Goal: Communication & Community: Answer question/provide support

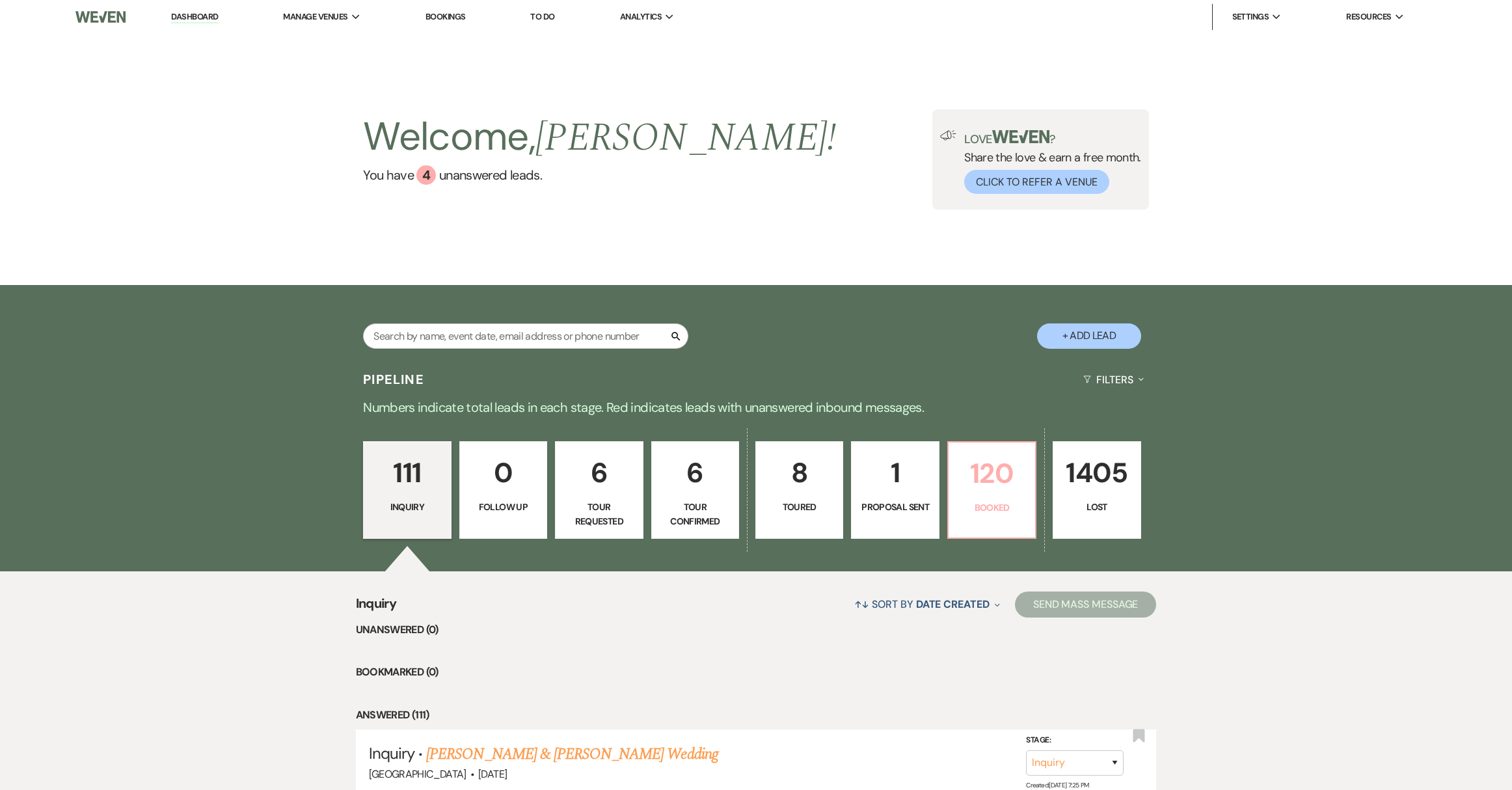
click at [987, 508] on p "Booked" at bounding box center [993, 507] width 71 height 14
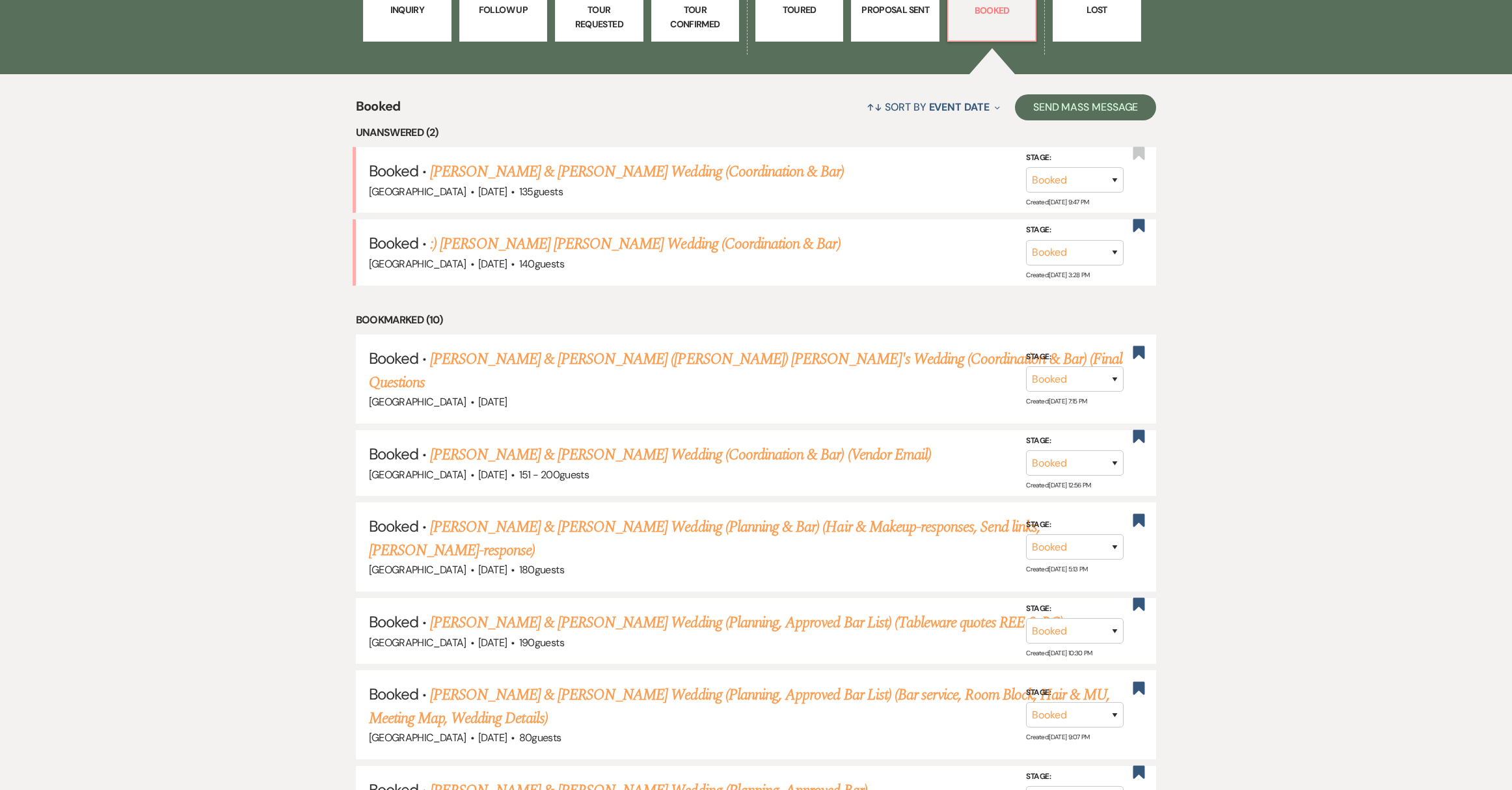
scroll to position [508, 0]
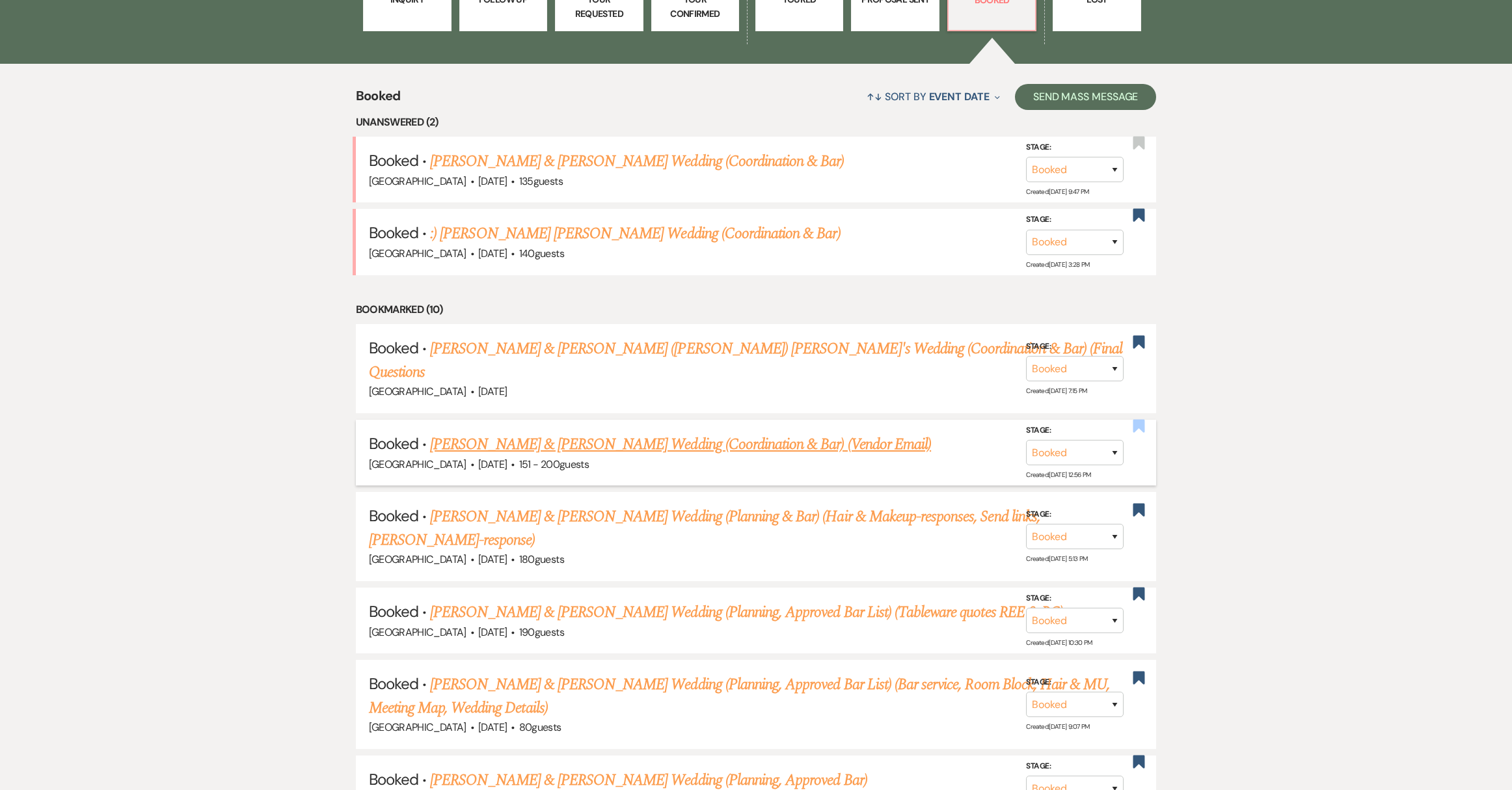
click at [1140, 419] on use "button" at bounding box center [1139, 426] width 11 height 13
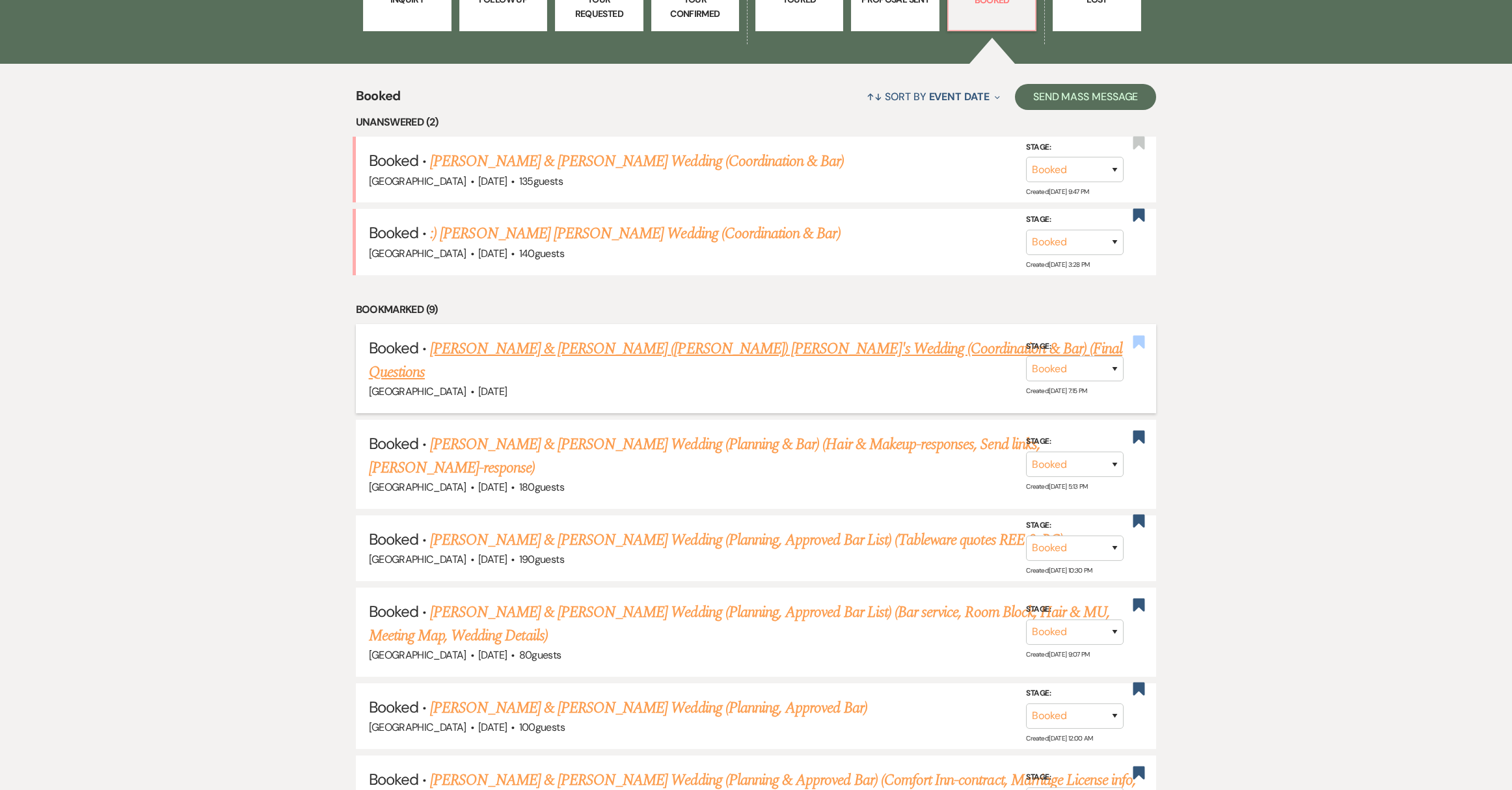
click at [1138, 335] on use "button" at bounding box center [1139, 342] width 11 height 13
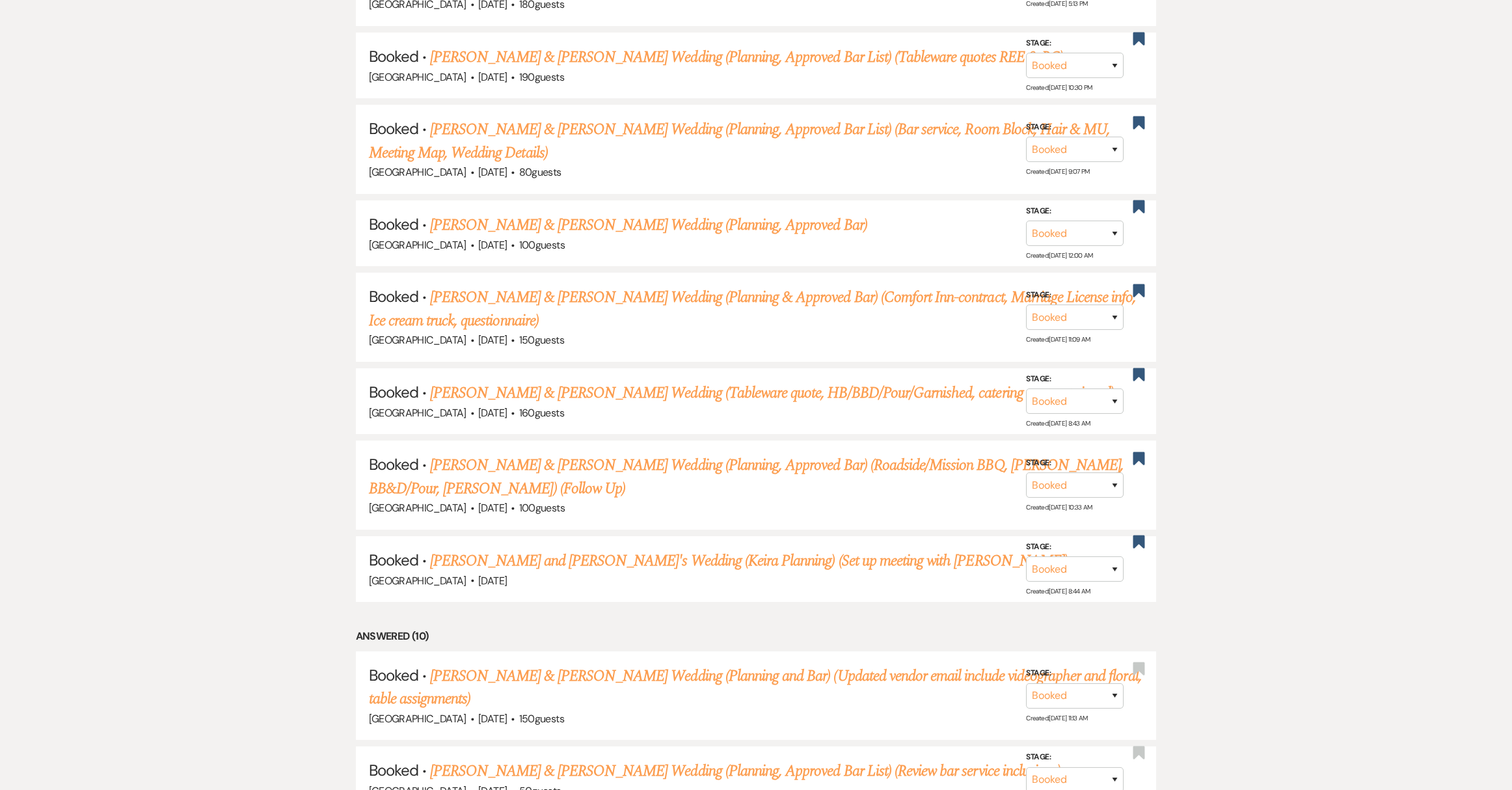
scroll to position [938, 0]
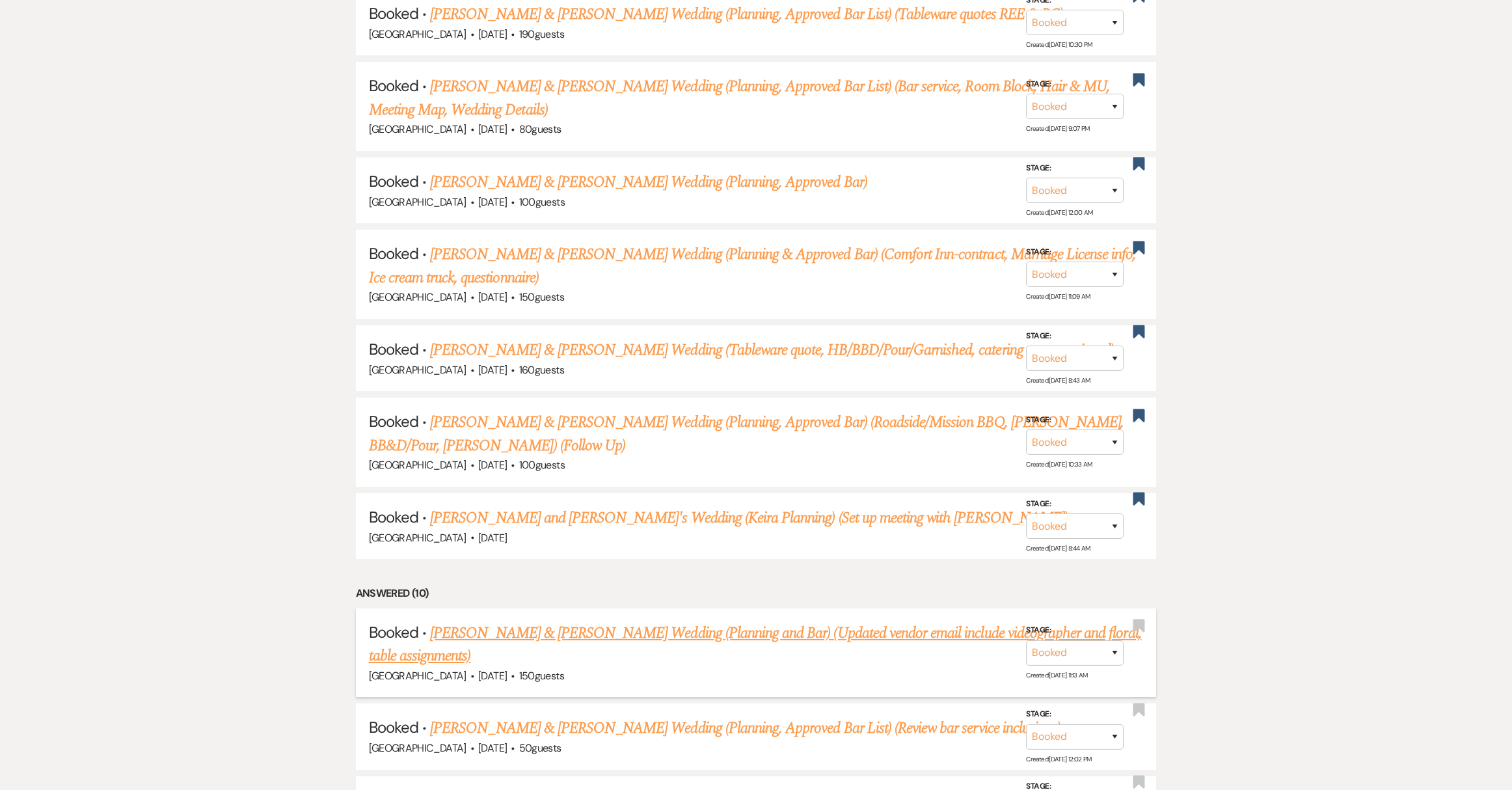
click at [616, 622] on link "[PERSON_NAME] & [PERSON_NAME] Wedding (Planning and Bar) (Updated vendor email …" at bounding box center [755, 645] width 773 height 47
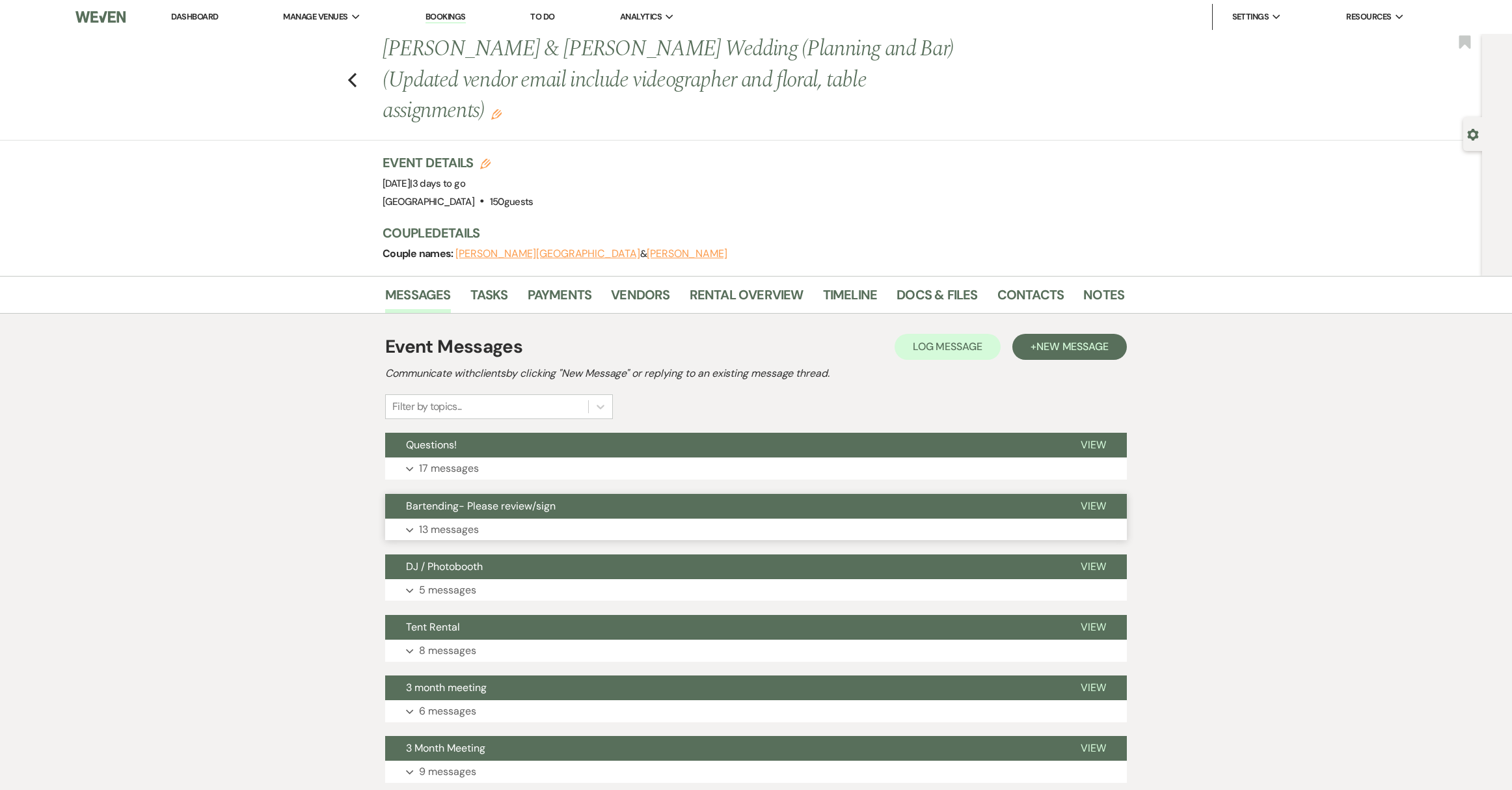
click at [490, 500] on span "Bartending- Please review/sign" at bounding box center [480, 506] width 149 height 14
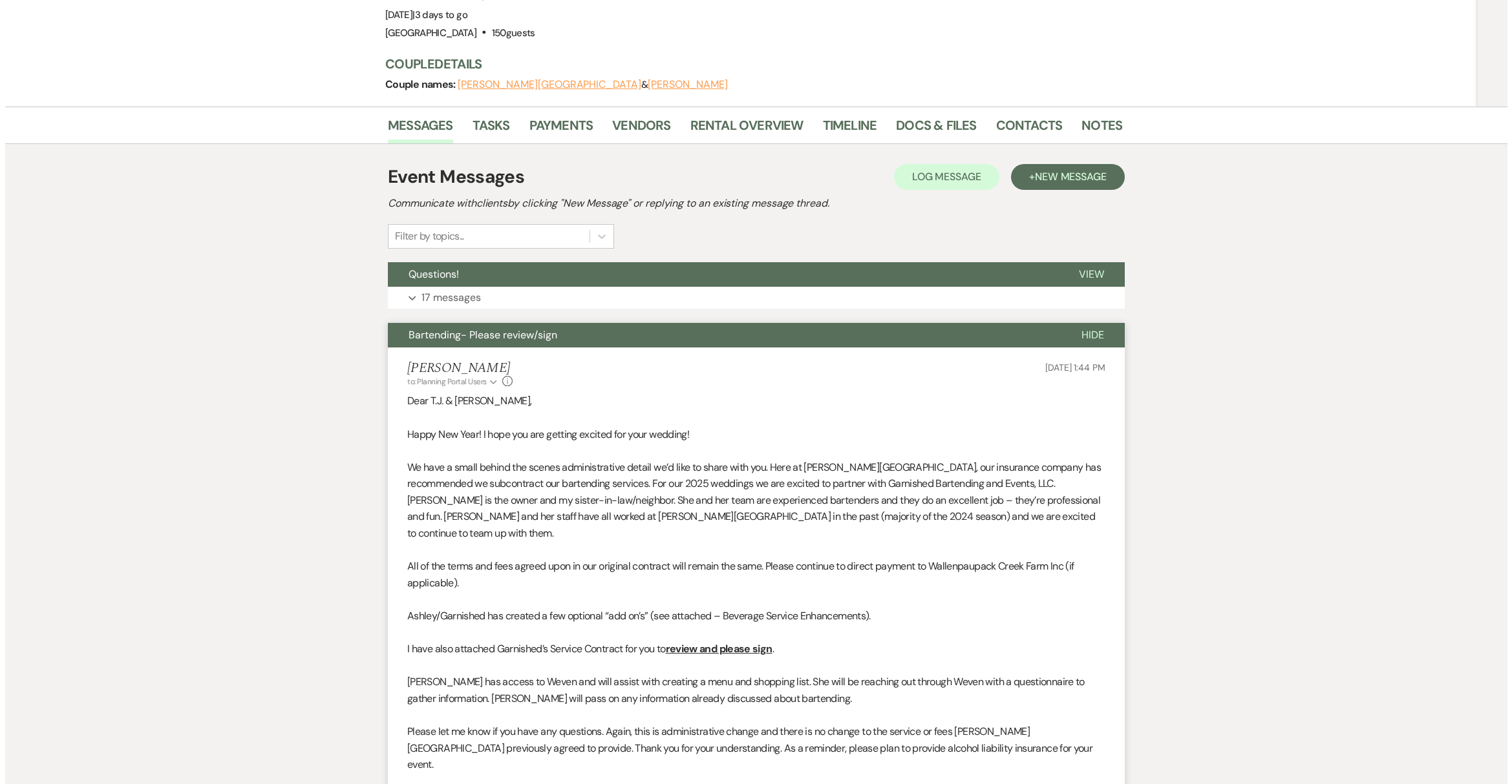
scroll to position [272, 0]
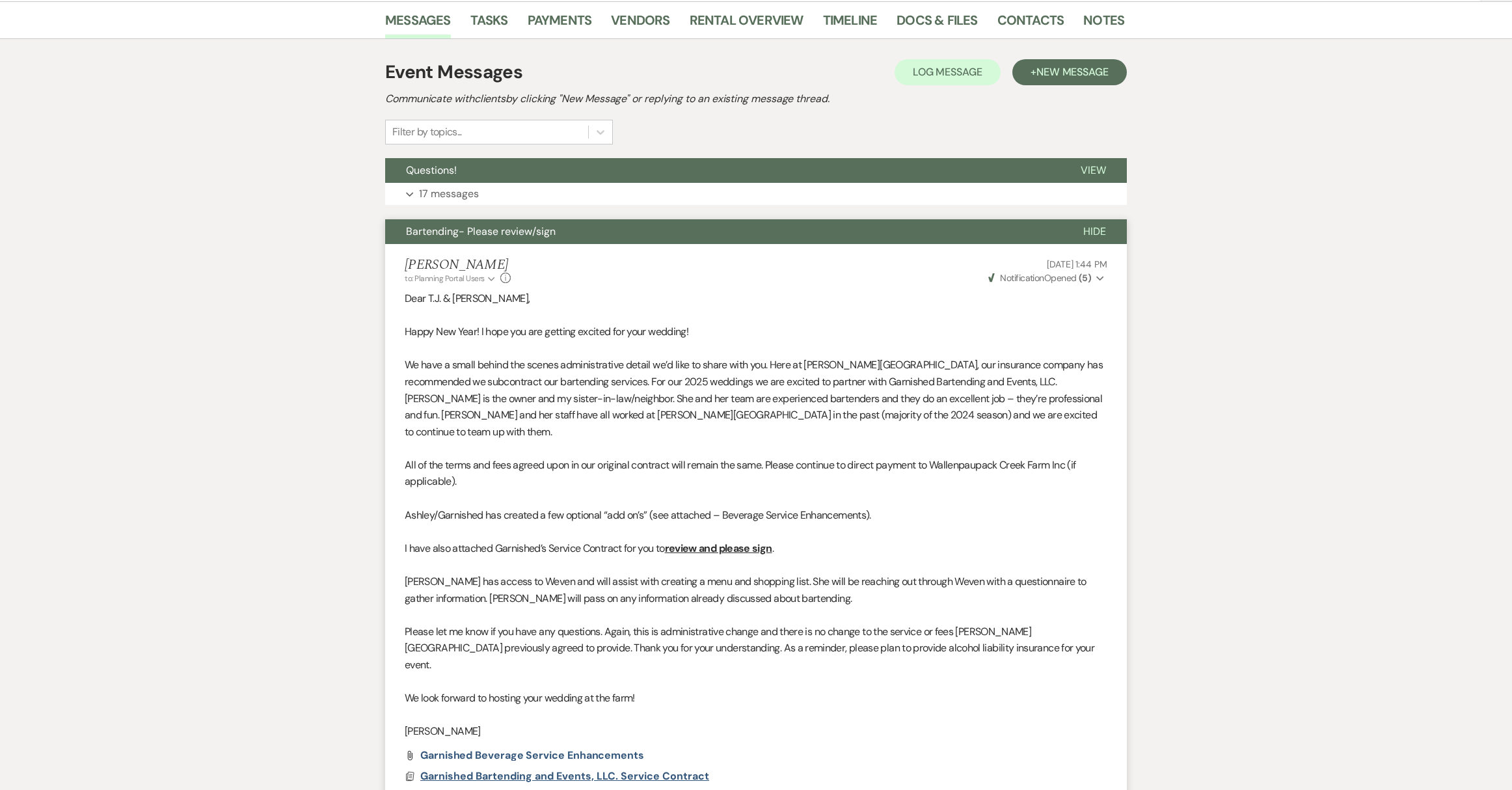
click at [554, 769] on span "Garnished Bartending and Events, LLC. Service Contract" at bounding box center [565, 776] width 289 height 14
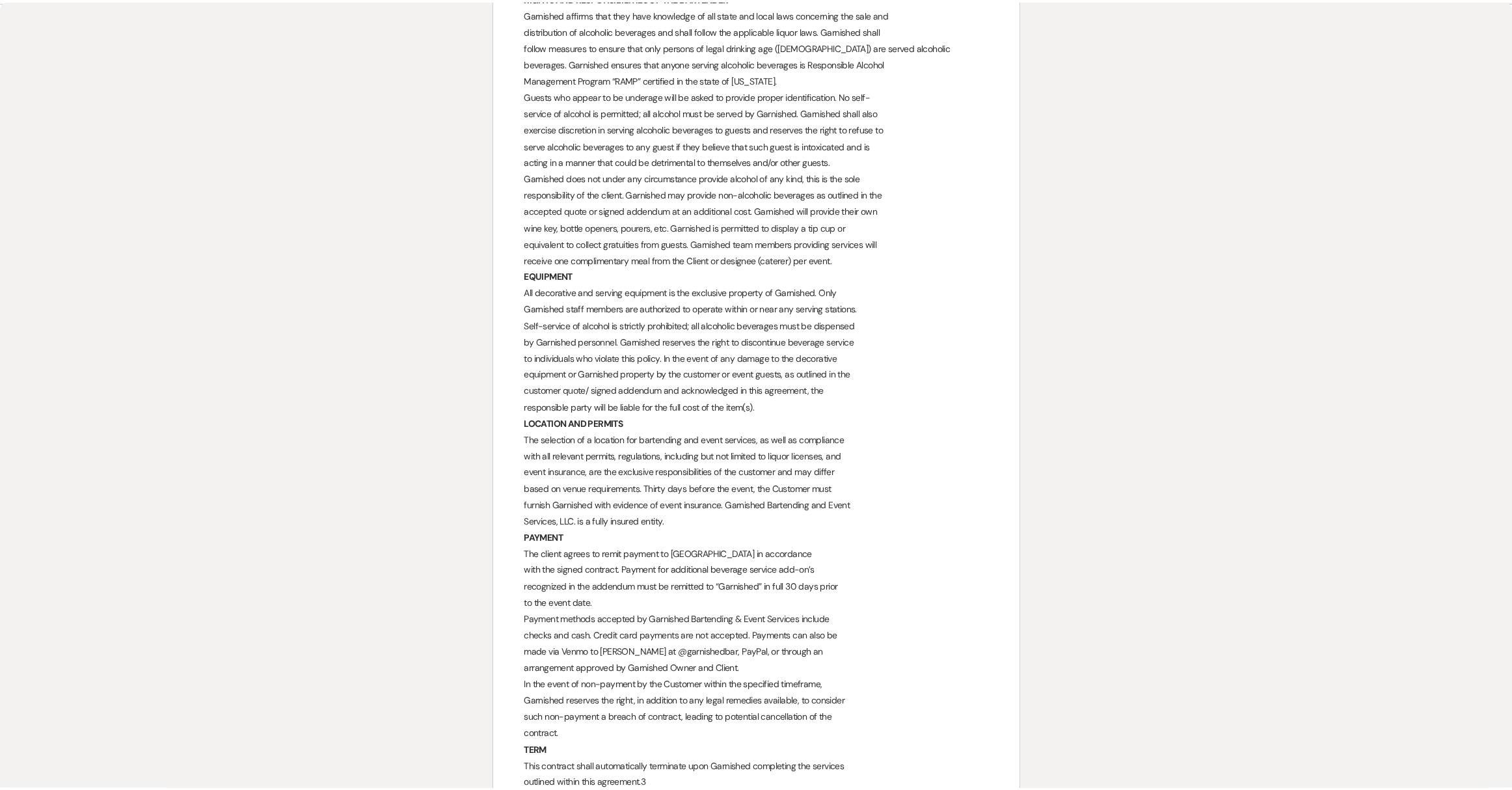
scroll to position [0, 0]
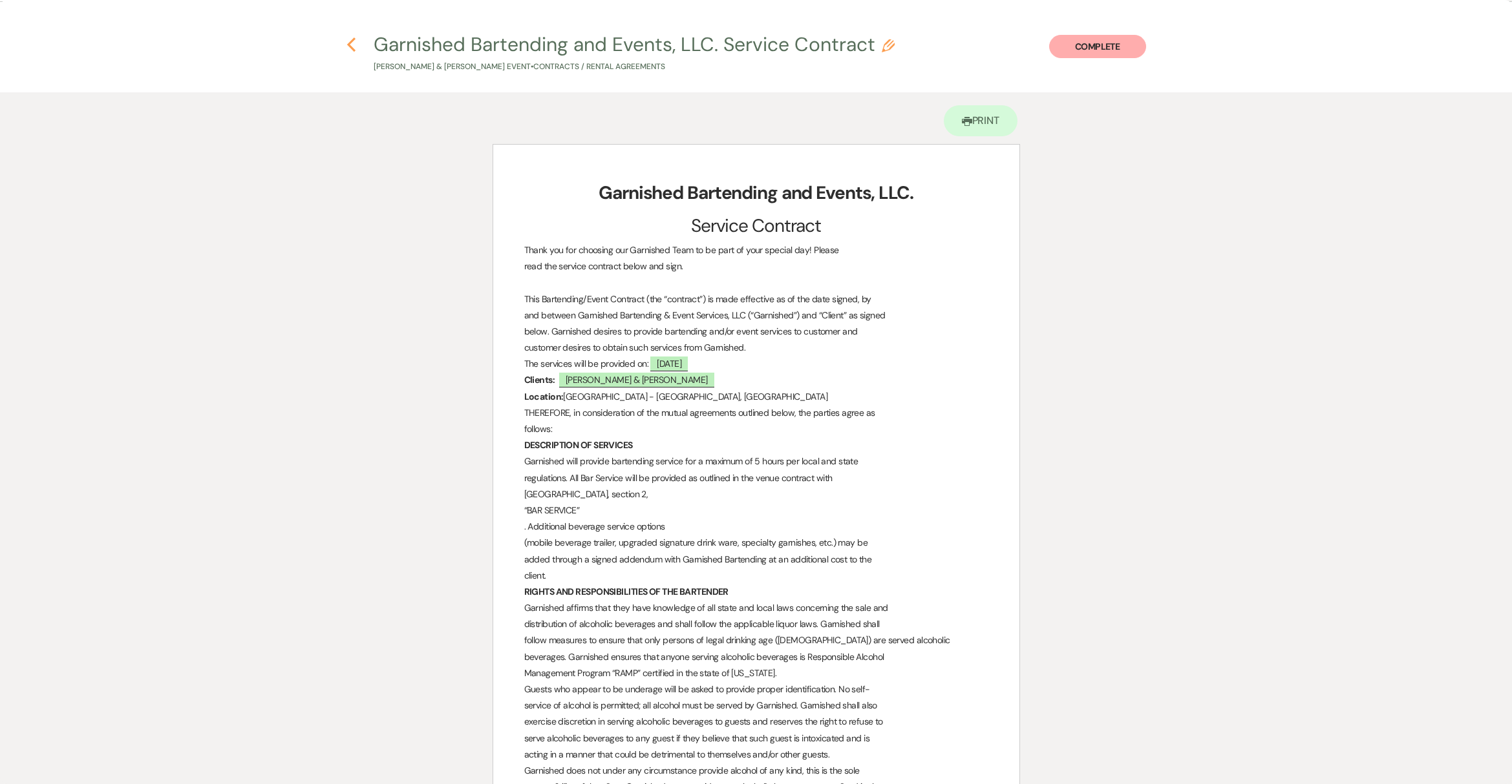
click at [351, 47] on use "button" at bounding box center [351, 44] width 8 height 14
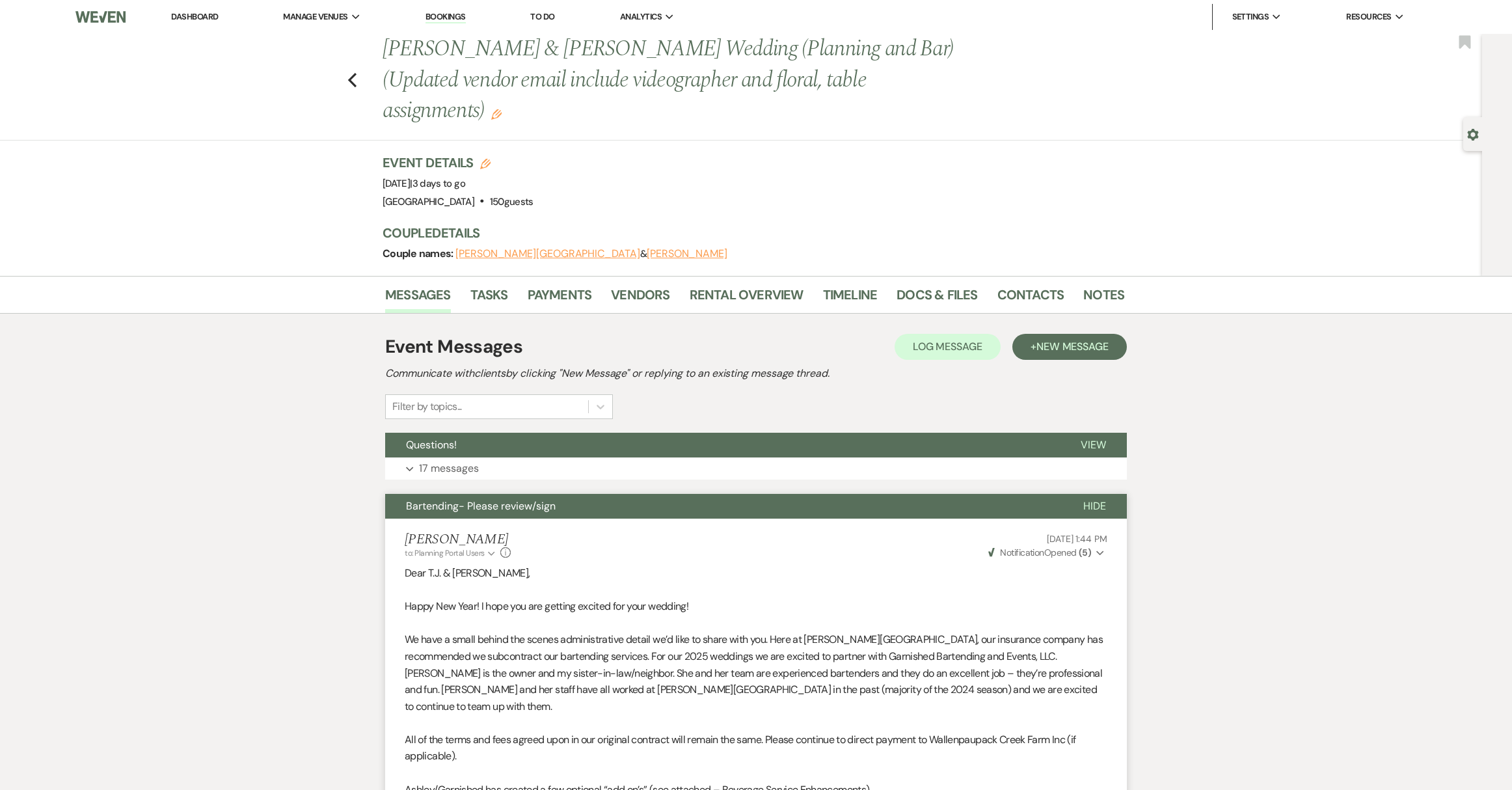
click at [206, 13] on link "Dashboard" at bounding box center [194, 17] width 47 height 11
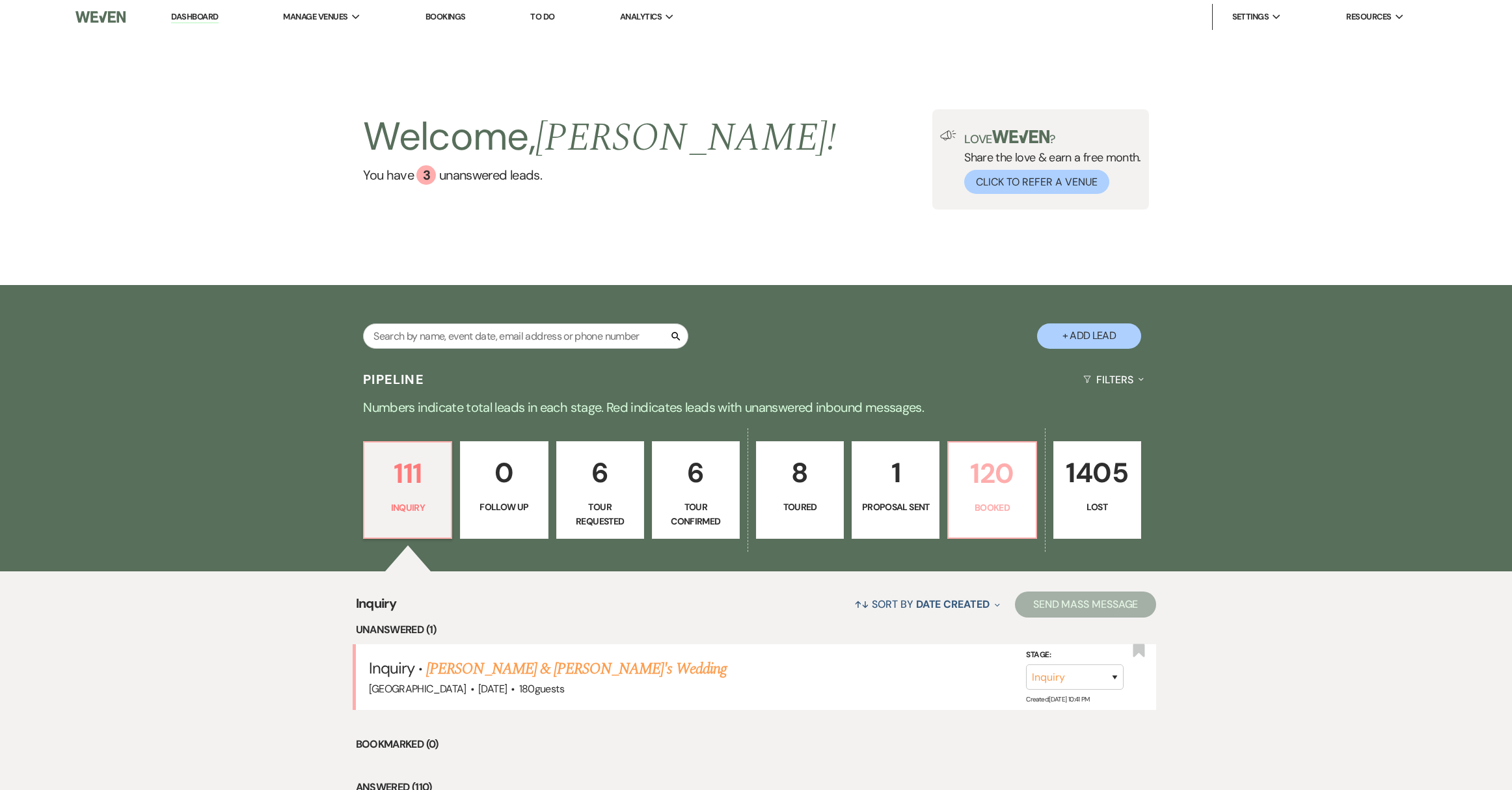
click at [998, 503] on p "Booked" at bounding box center [993, 507] width 71 height 14
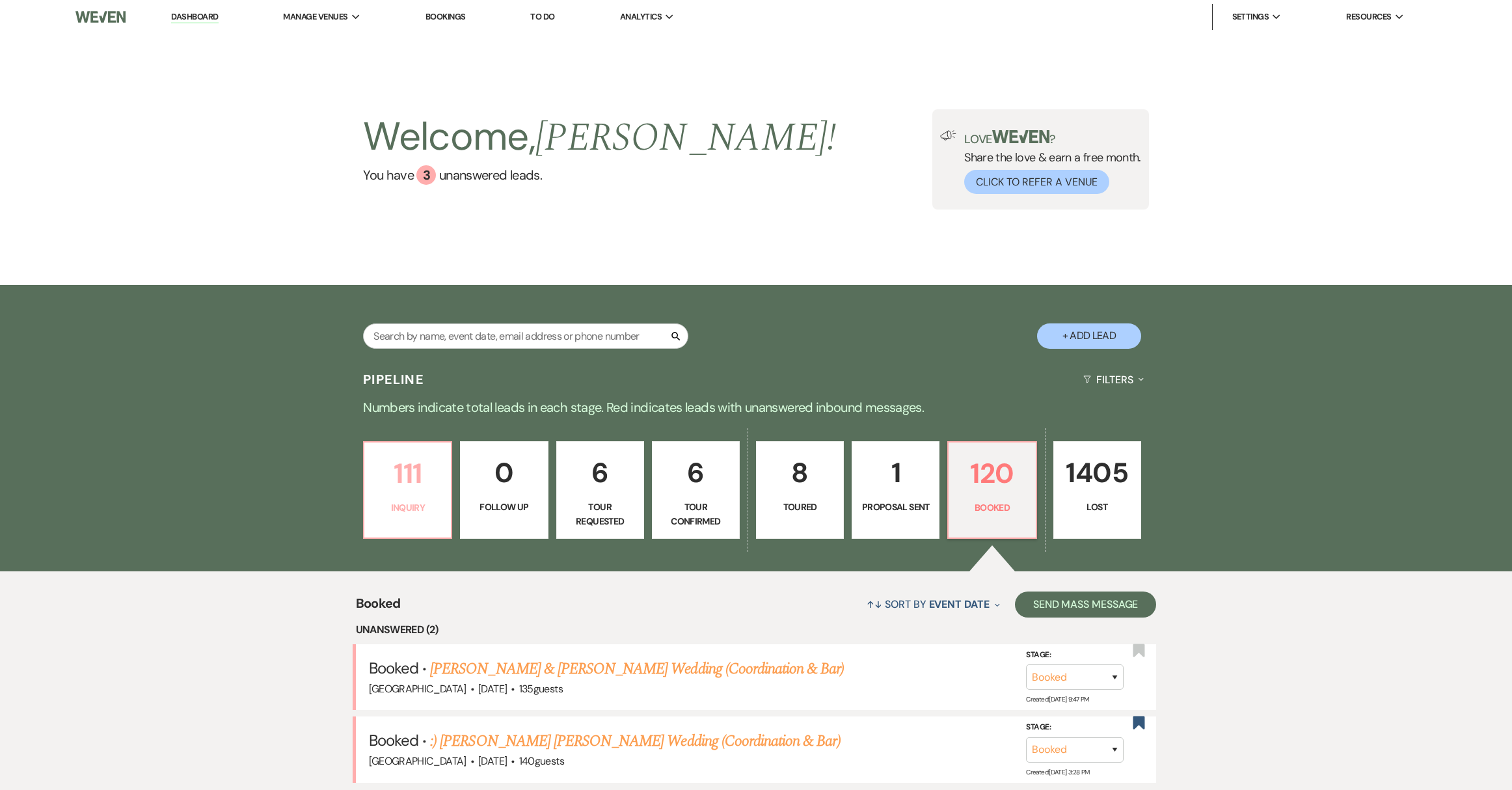
click at [406, 476] on p "111" at bounding box center [408, 473] width 71 height 43
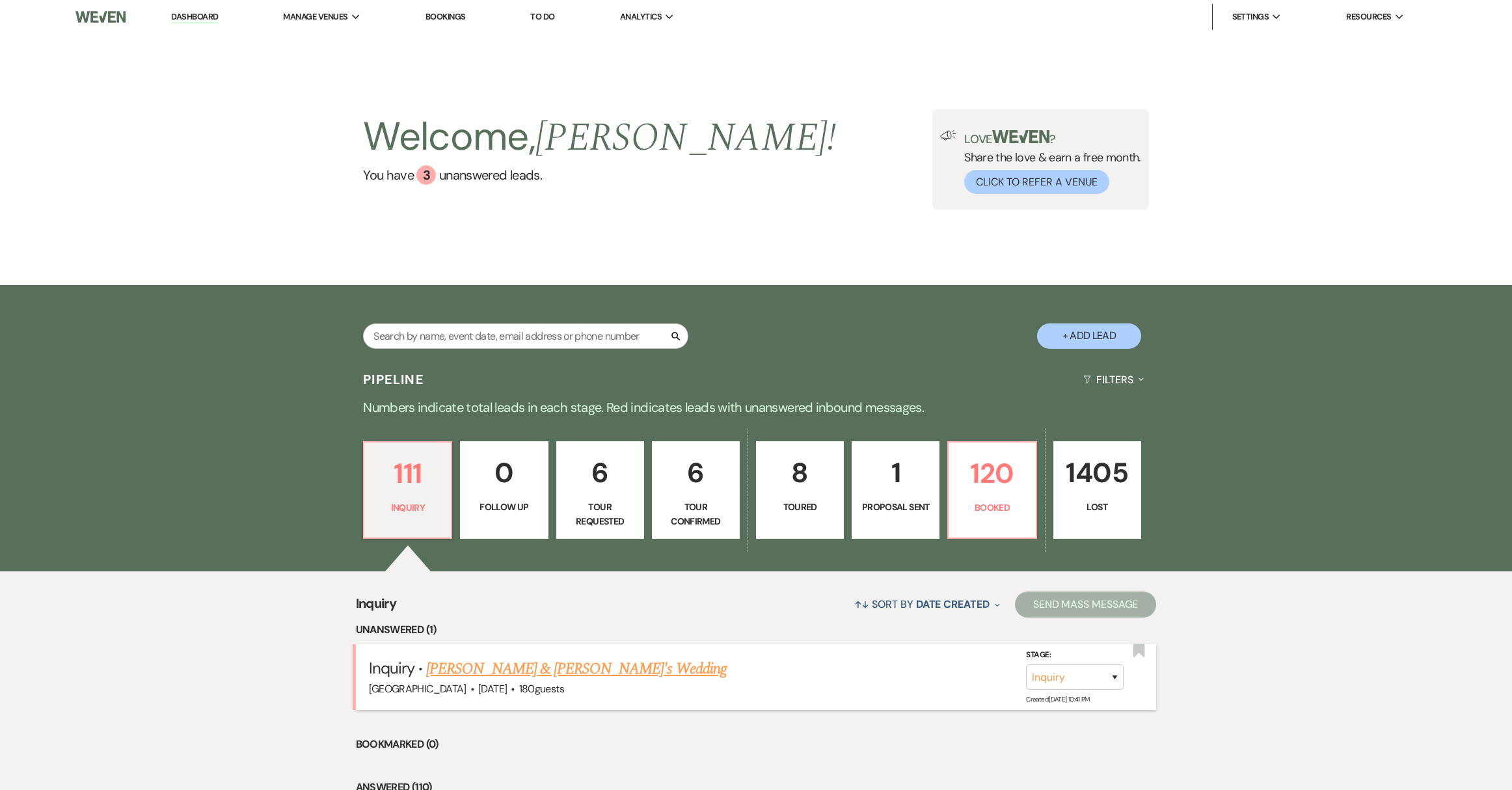
click at [501, 675] on link "[PERSON_NAME] & [PERSON_NAME]'s Wedding" at bounding box center [577, 669] width 301 height 23
select select "5"
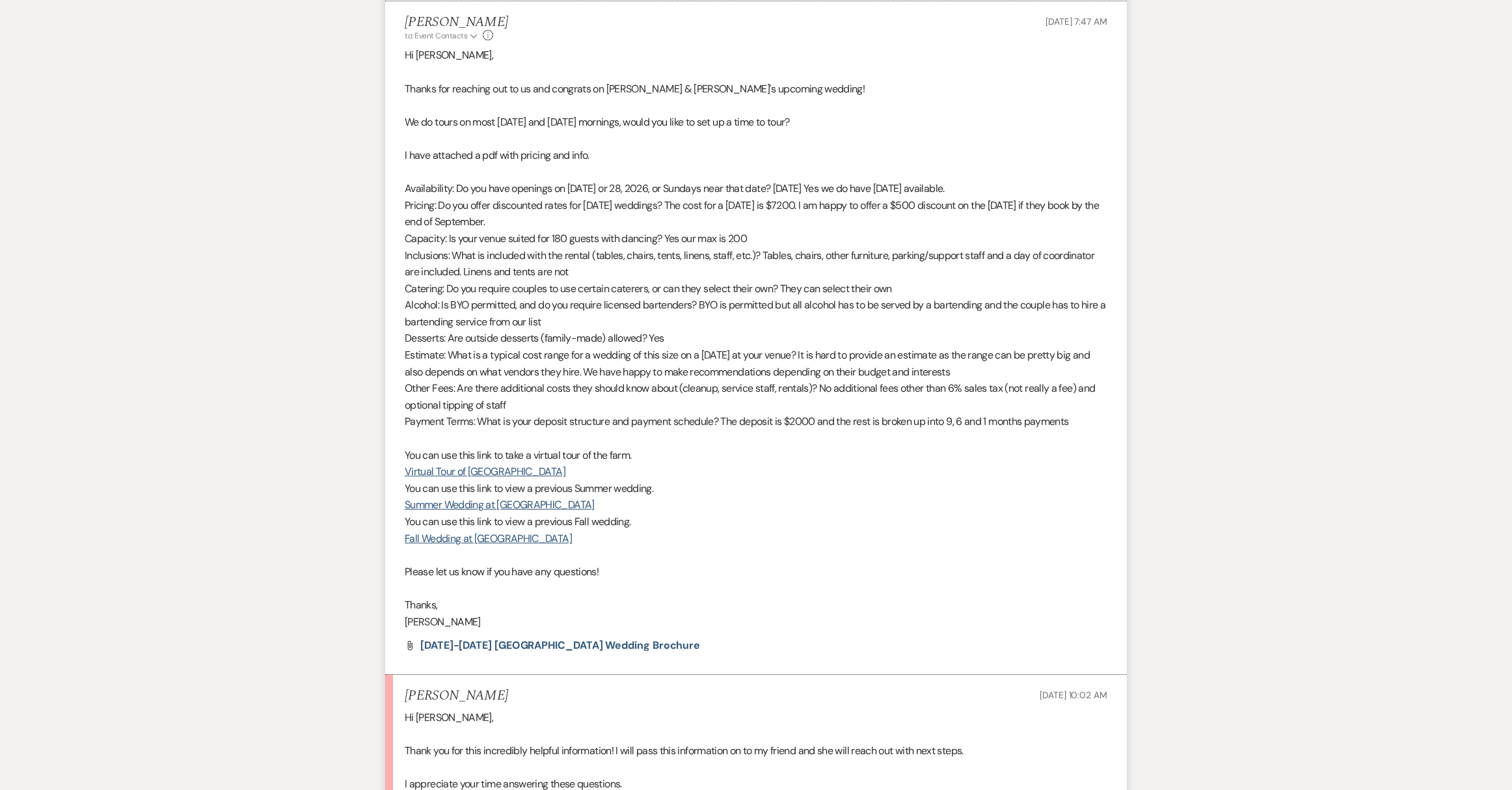
scroll to position [1095, 0]
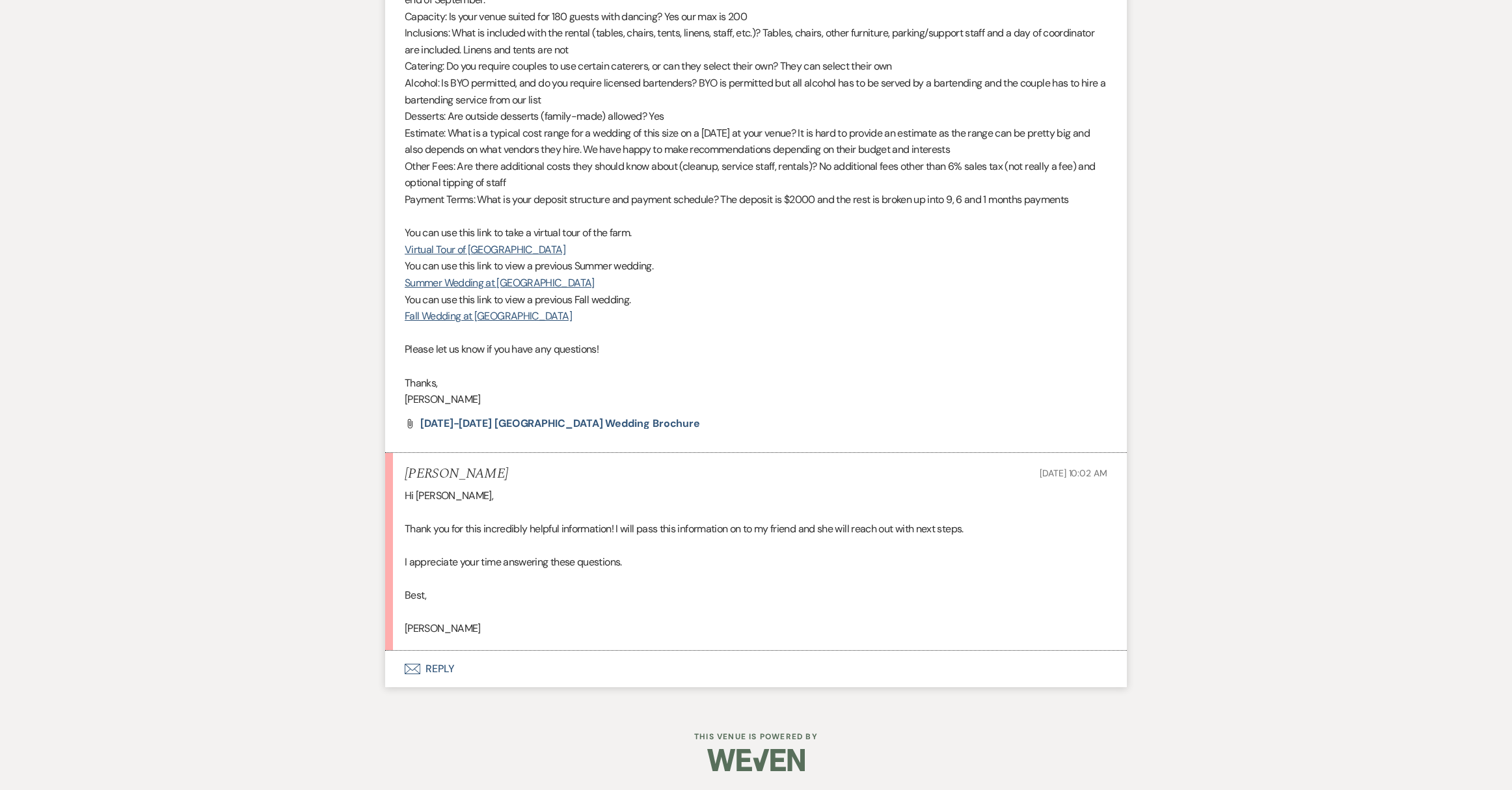
click at [435, 667] on button "Envelope Reply" at bounding box center [756, 669] width 742 height 37
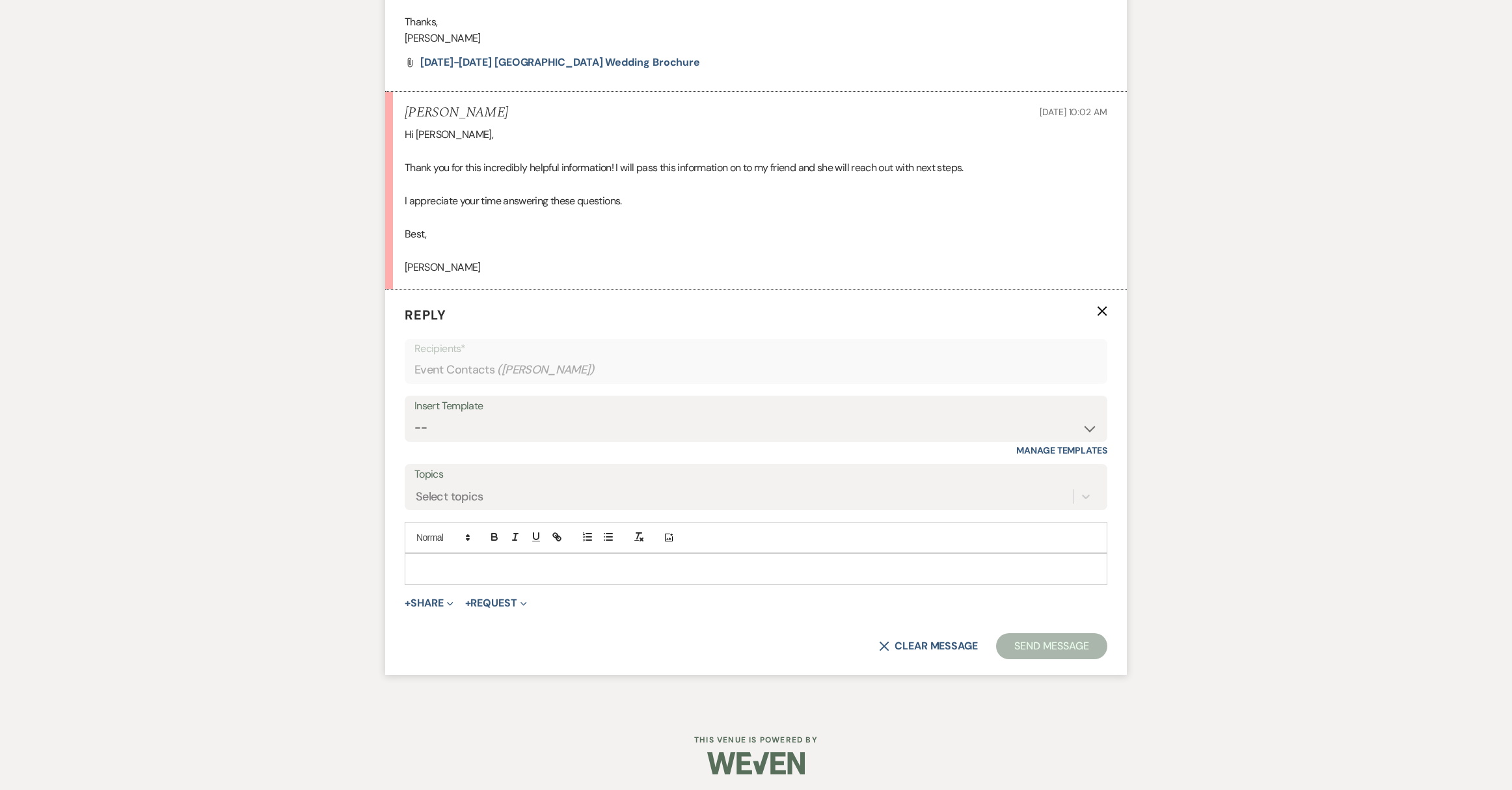
scroll to position [1460, 0]
click at [488, 563] on p at bounding box center [756, 565] width 682 height 14
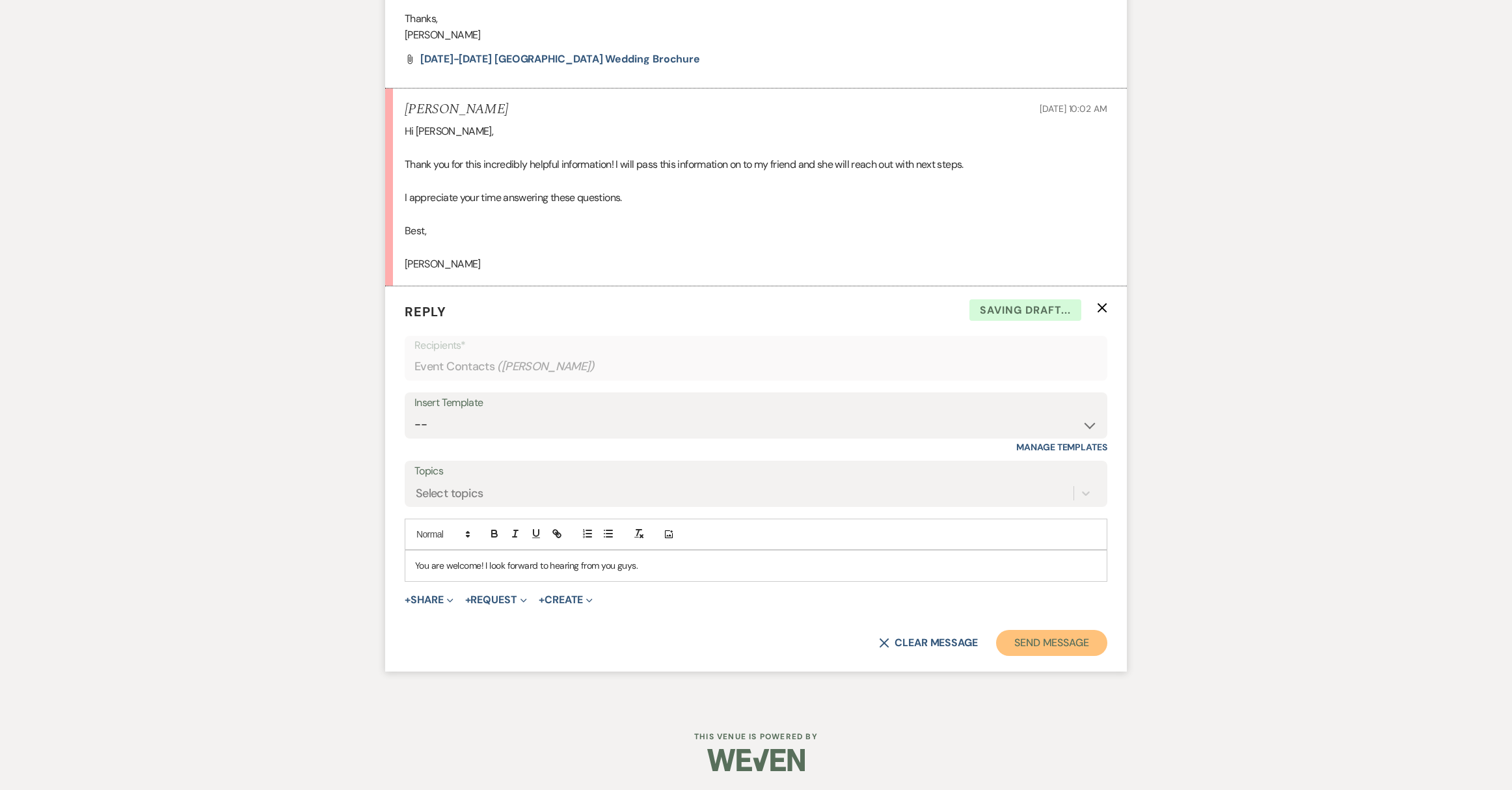
click at [1056, 652] on button "Send Message" at bounding box center [1052, 643] width 111 height 26
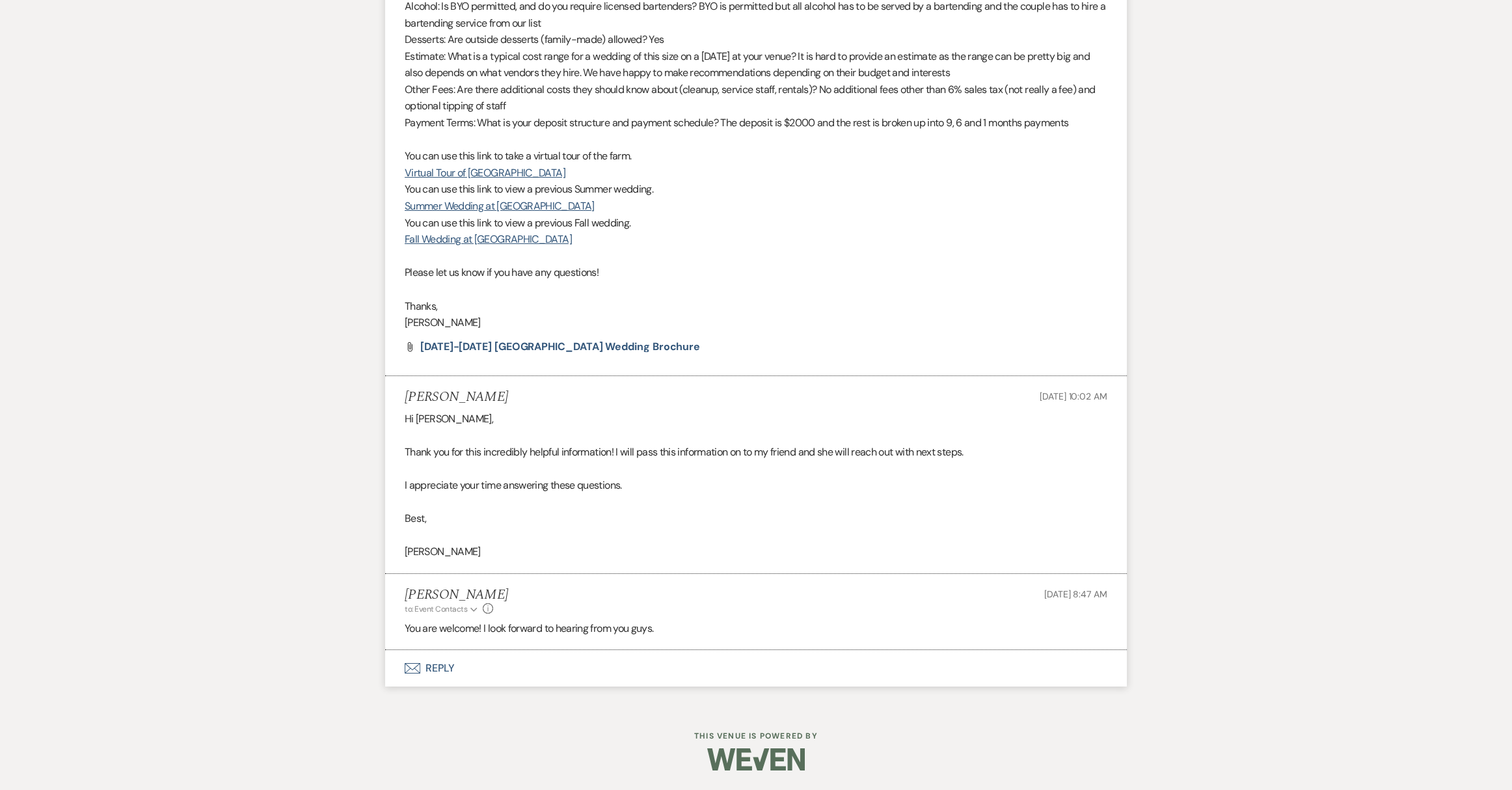
scroll to position [1171, 0]
